Goal: Transaction & Acquisition: Download file/media

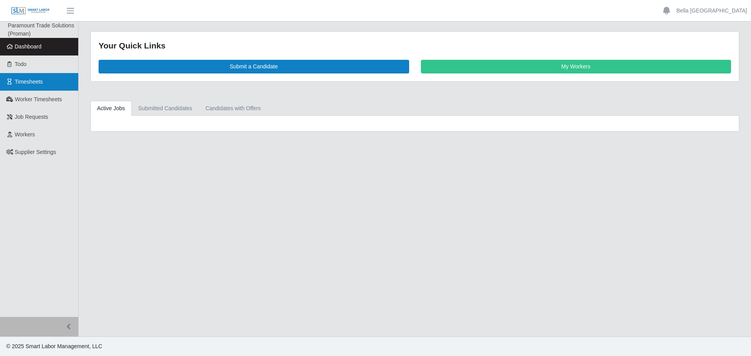
drag, startPoint x: 6, startPoint y: 70, endPoint x: 22, endPoint y: 73, distance: 16.3
click at [7, 70] on link "Todo" at bounding box center [39, 65] width 78 height 18
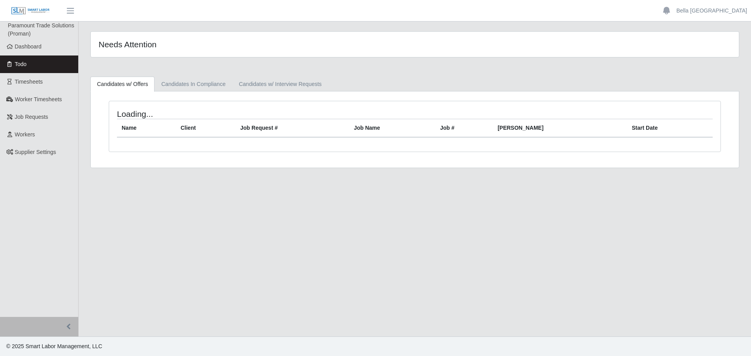
click at [28, 77] on link "Timesheets" at bounding box center [39, 82] width 78 height 18
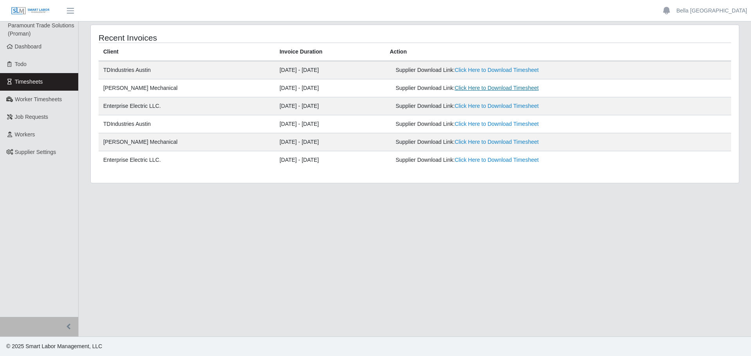
click at [504, 87] on link "Click Here to Download Timesheet" at bounding box center [496, 88] width 84 height 6
click at [521, 106] on link "Click Here to Download Timesheet" at bounding box center [496, 106] width 84 height 6
